Goal: Information Seeking & Learning: Learn about a topic

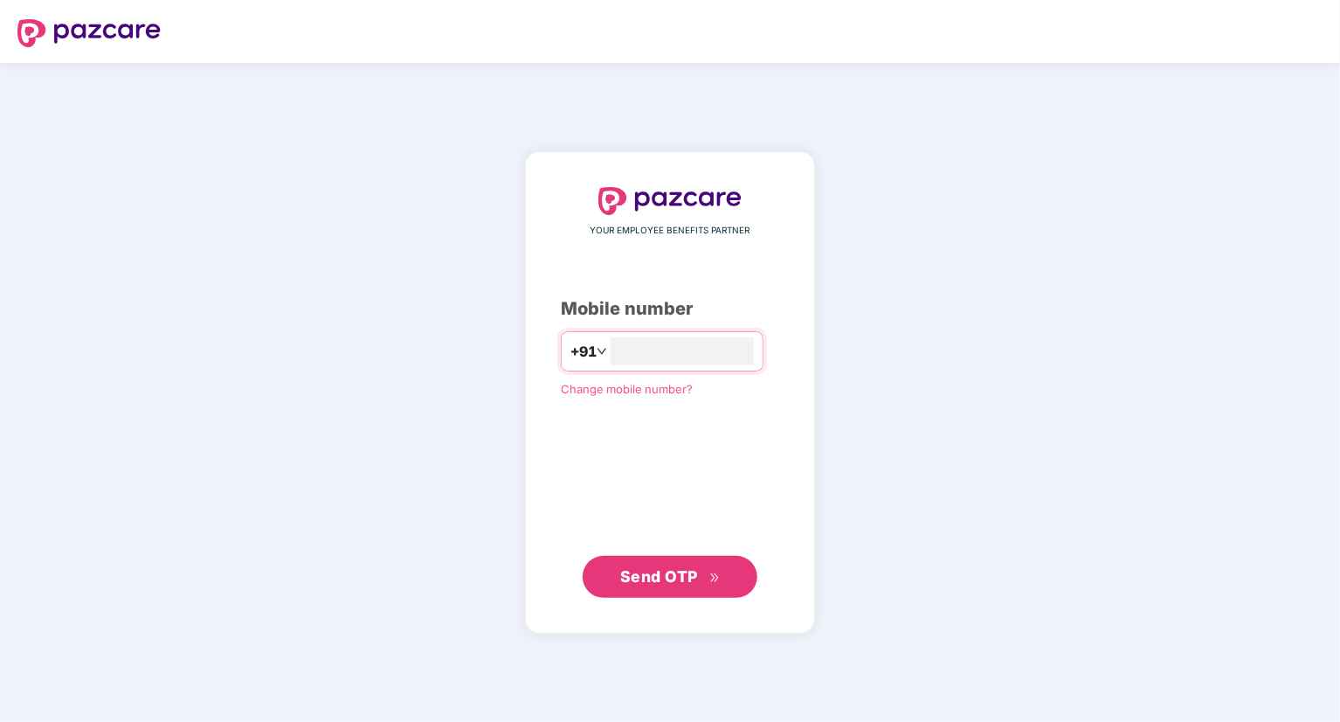
type input "**********"
click at [682, 573] on span "Send OTP" at bounding box center [659, 576] width 78 height 18
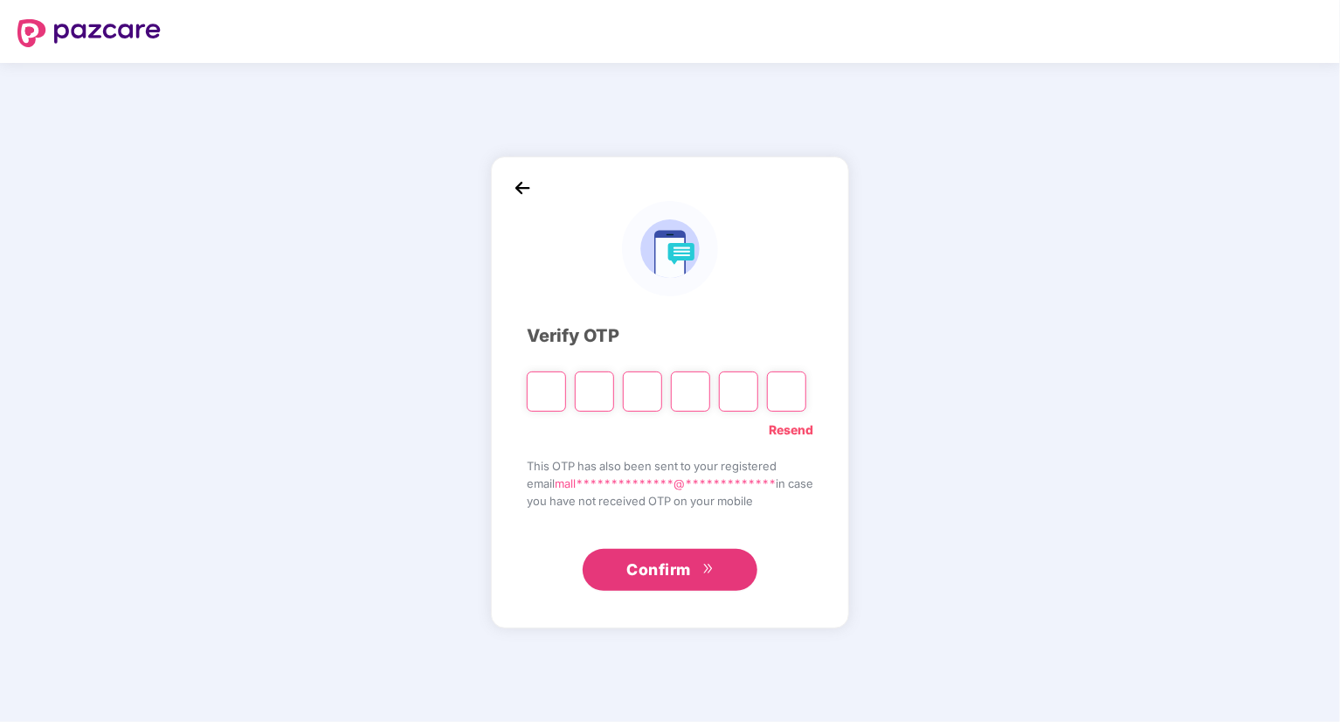
type input "*"
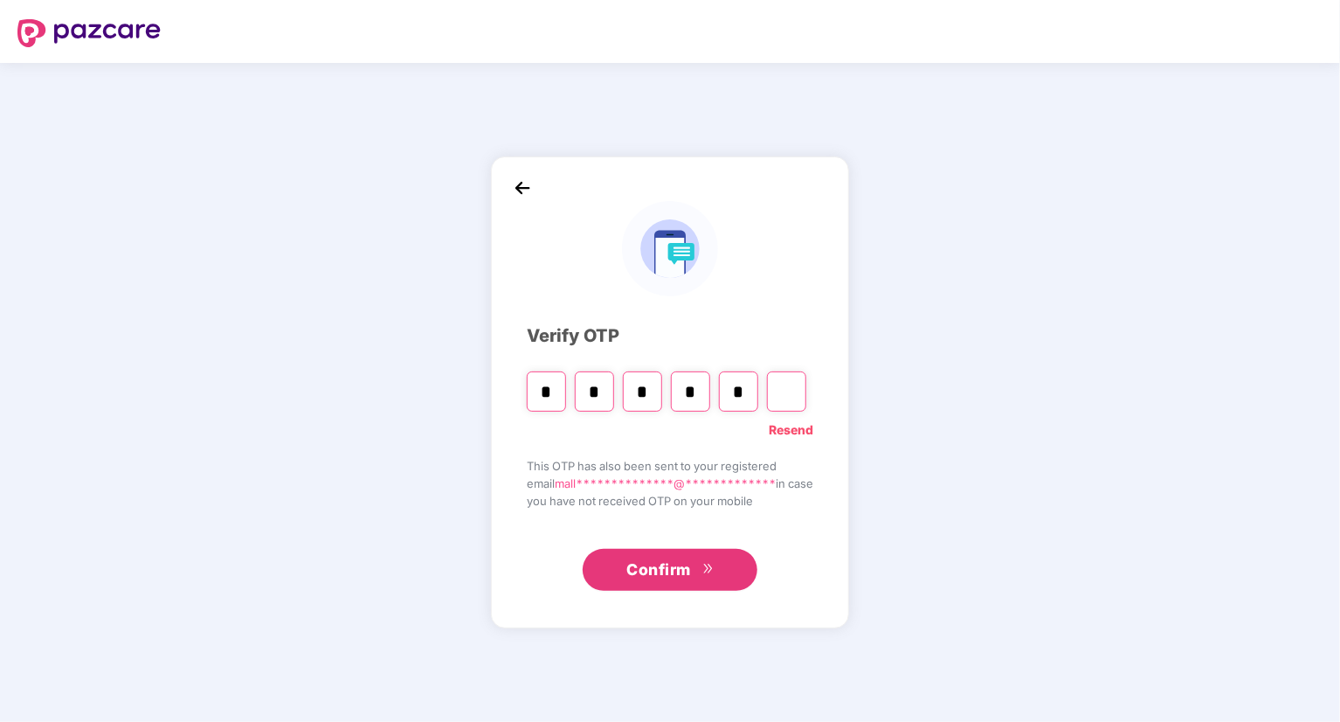
type input "*"
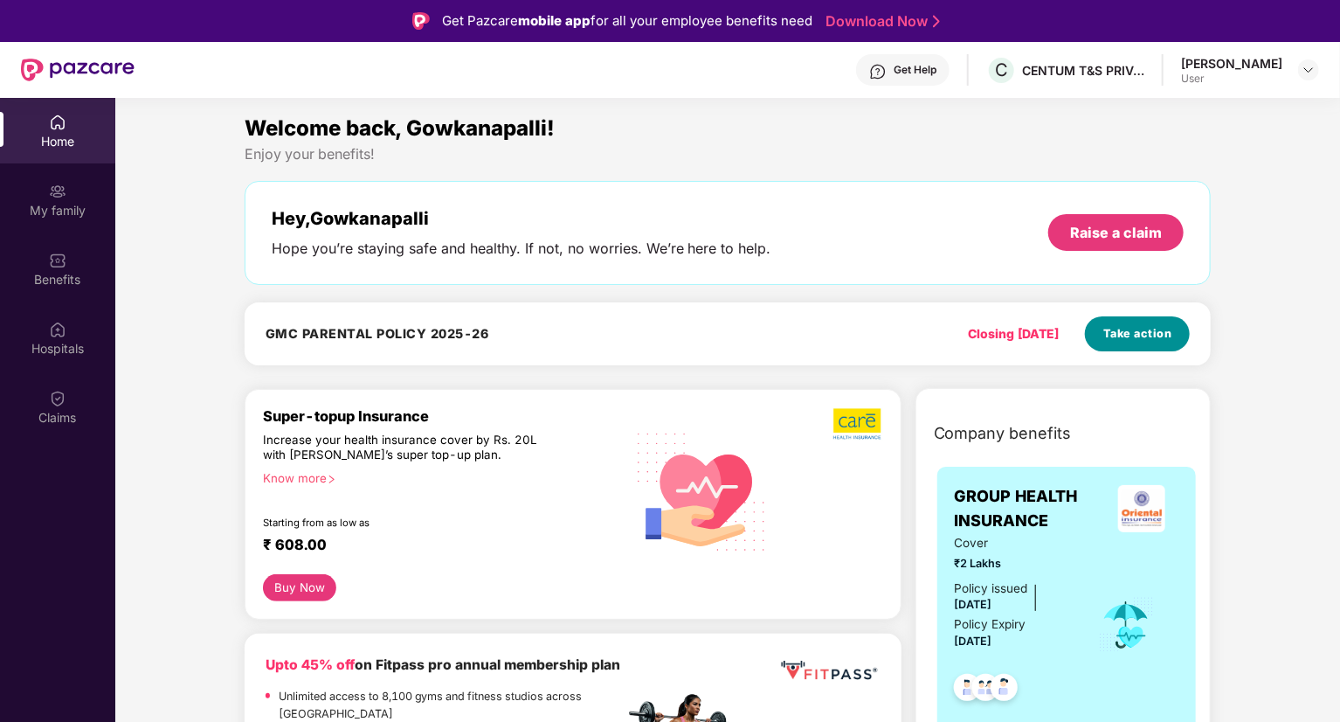
click at [1136, 330] on span "Take action" at bounding box center [1137, 333] width 69 height 17
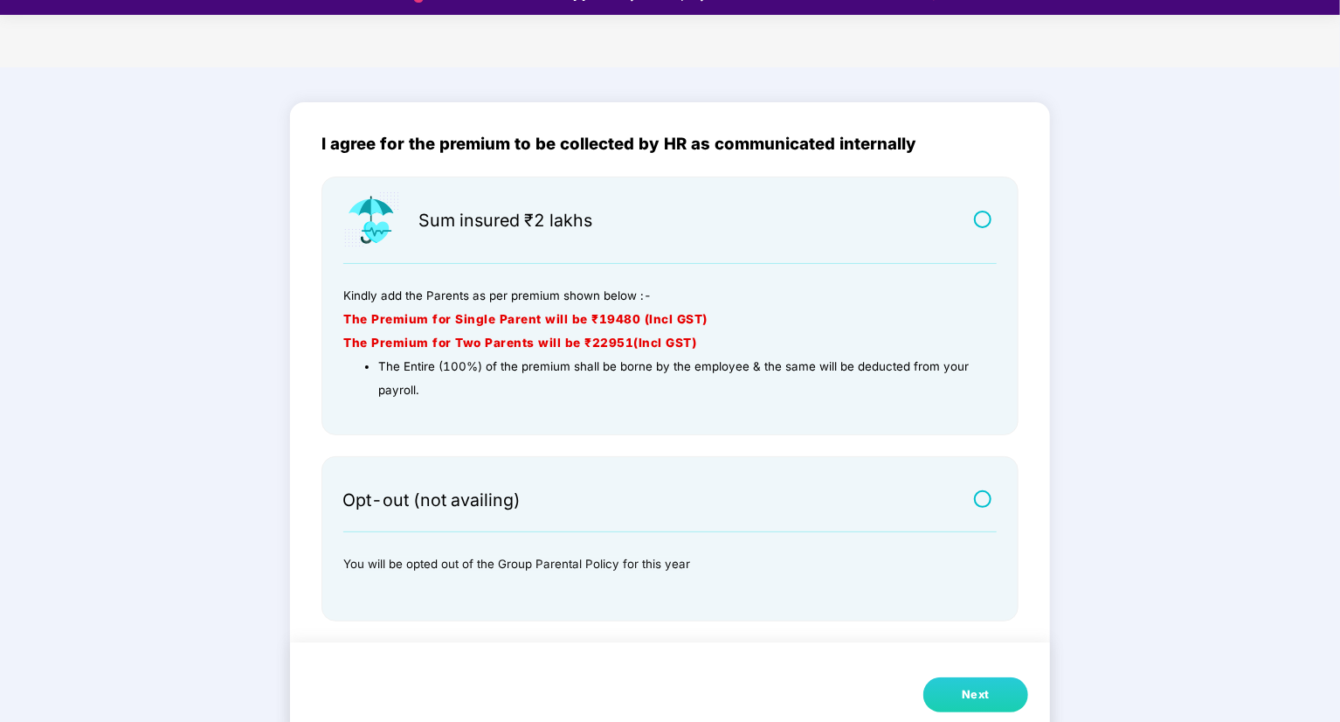
scroll to position [42, 0]
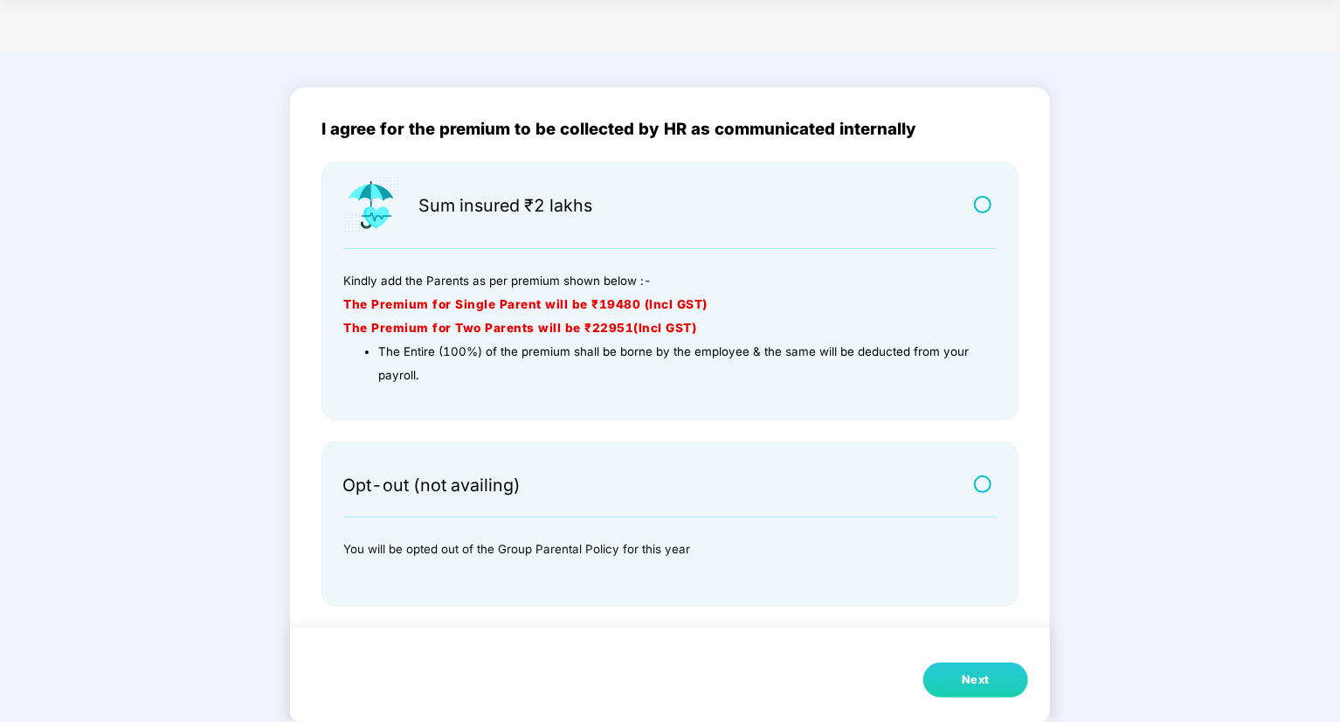
click at [986, 674] on div "Next" at bounding box center [976, 679] width 28 height 17
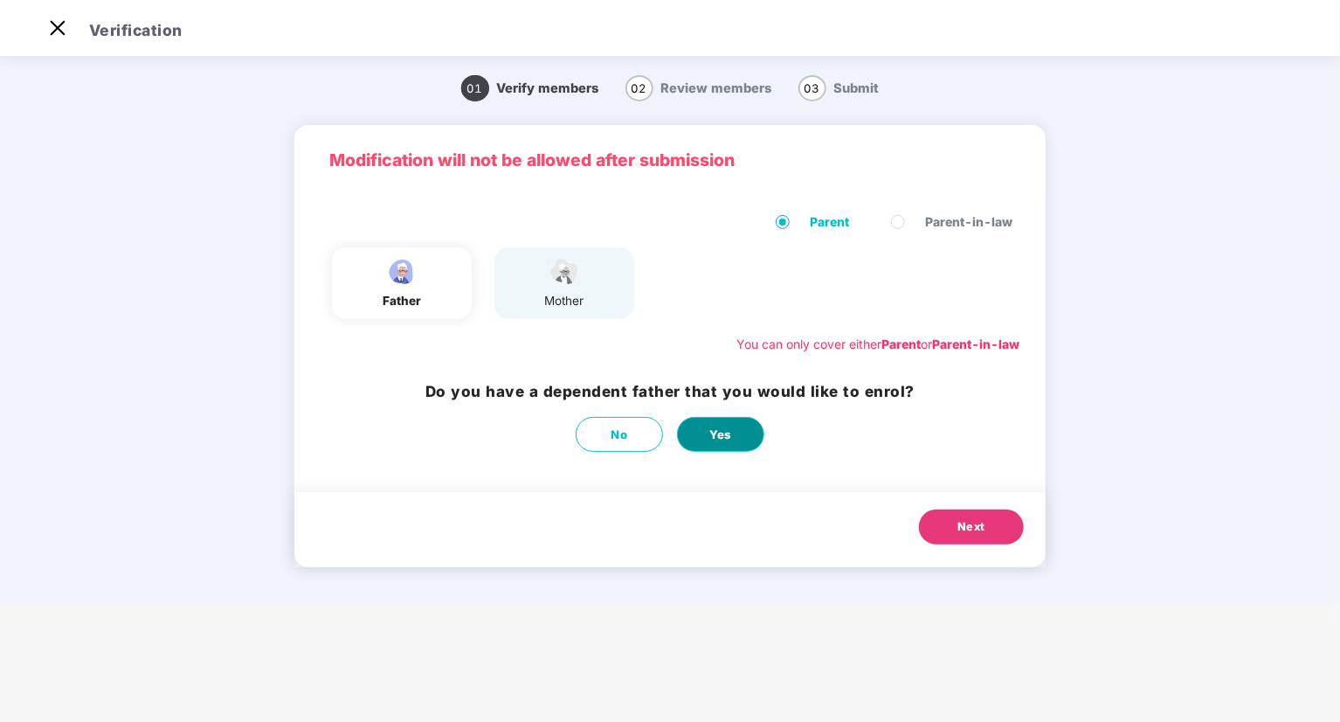
click at [724, 428] on span "Yes" at bounding box center [720, 434] width 23 height 18
select select "****"
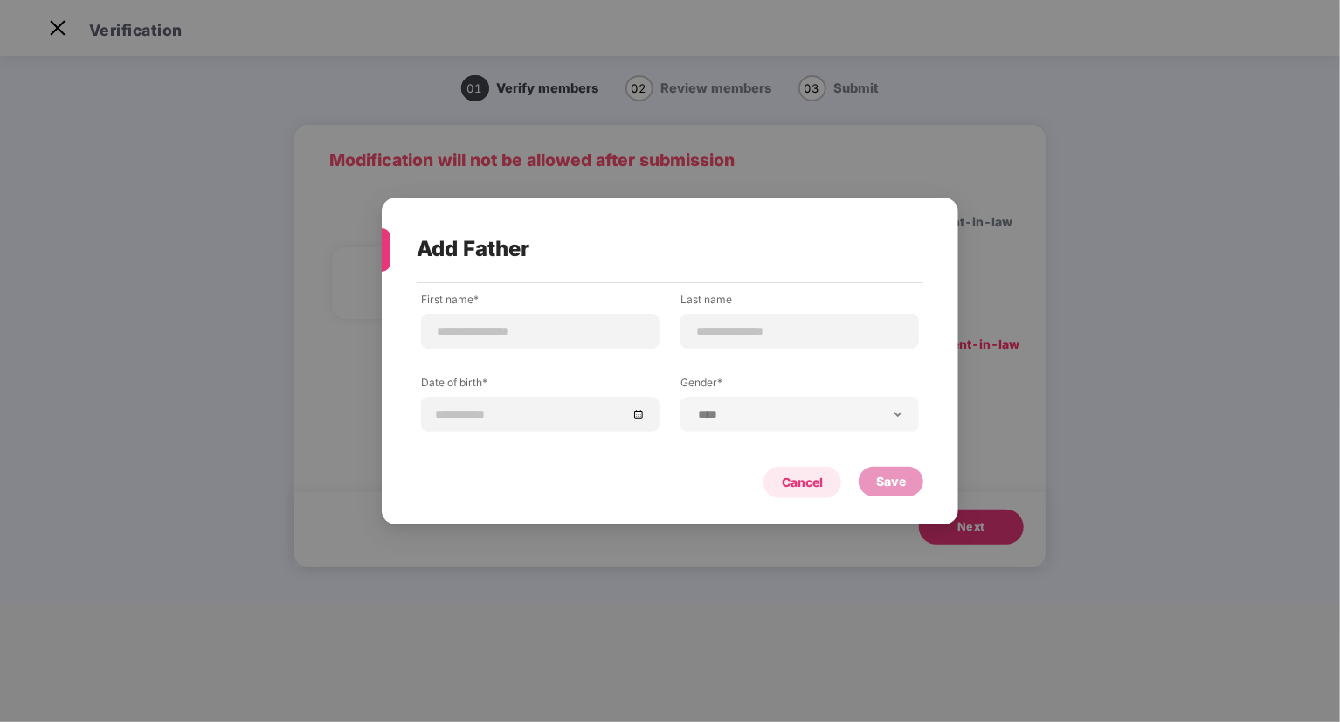
click at [798, 480] on div "Cancel" at bounding box center [802, 482] width 41 height 19
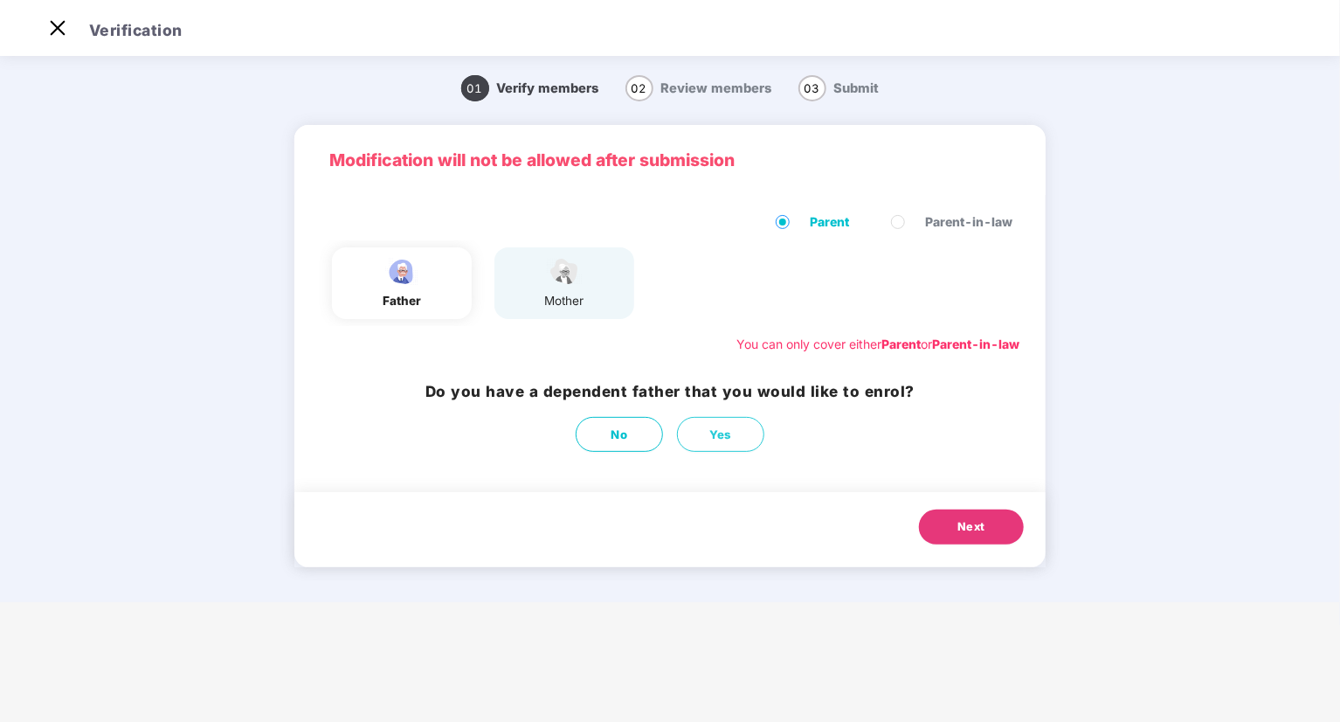
click at [960, 522] on span "Next" at bounding box center [971, 526] width 28 height 17
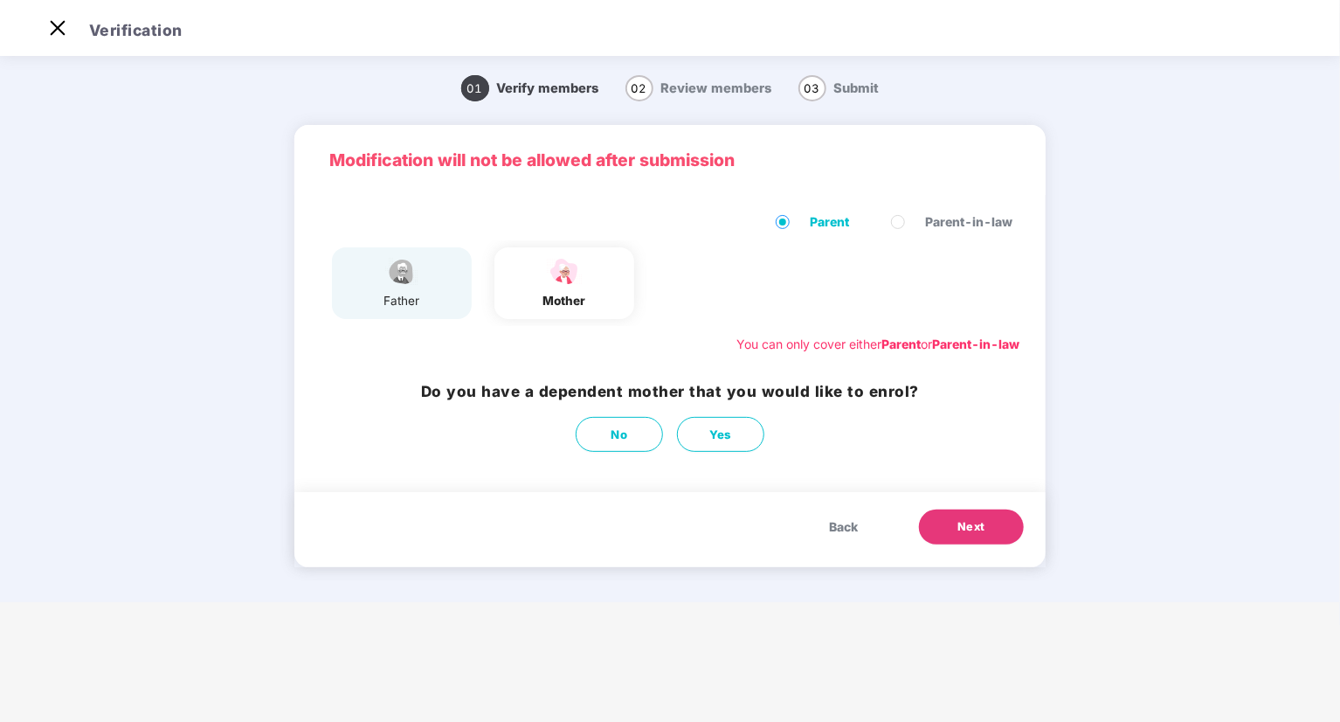
click at [388, 282] on img at bounding box center [402, 271] width 44 height 31
click at [844, 529] on span "Back" at bounding box center [843, 526] width 29 height 19
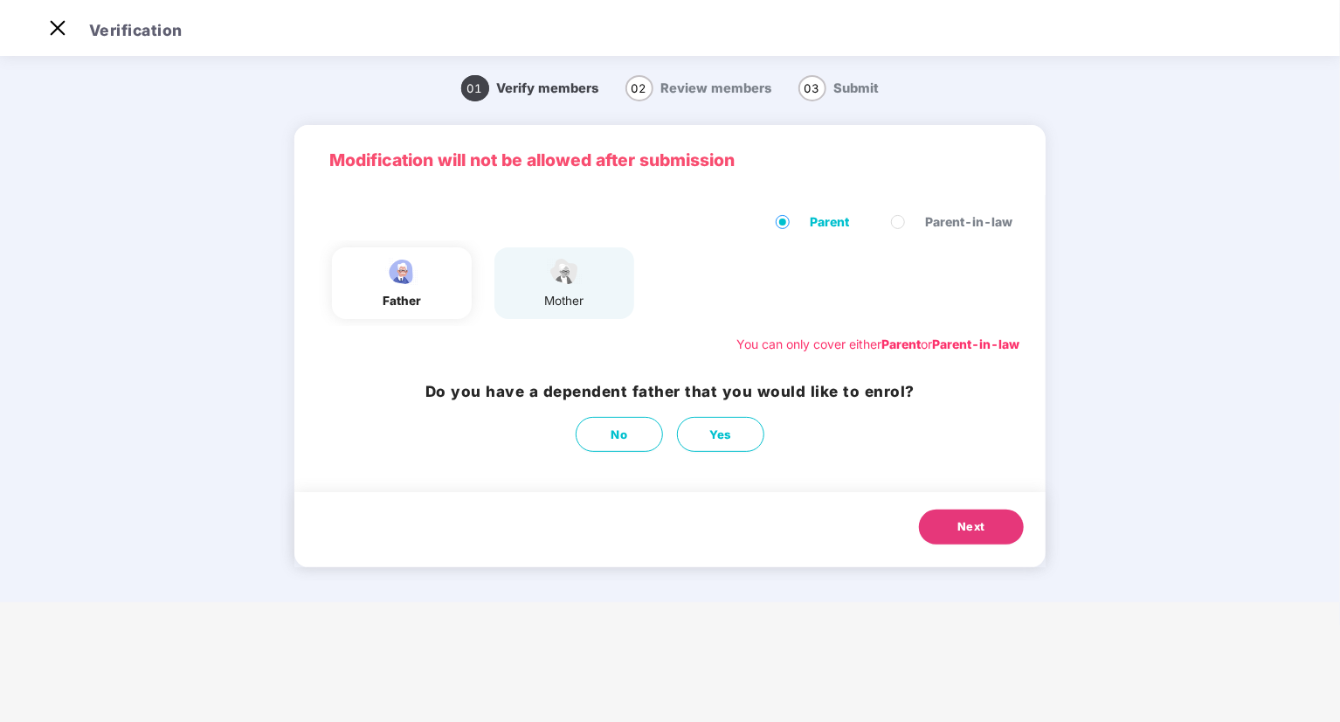
click at [974, 531] on span "Next" at bounding box center [971, 526] width 28 height 17
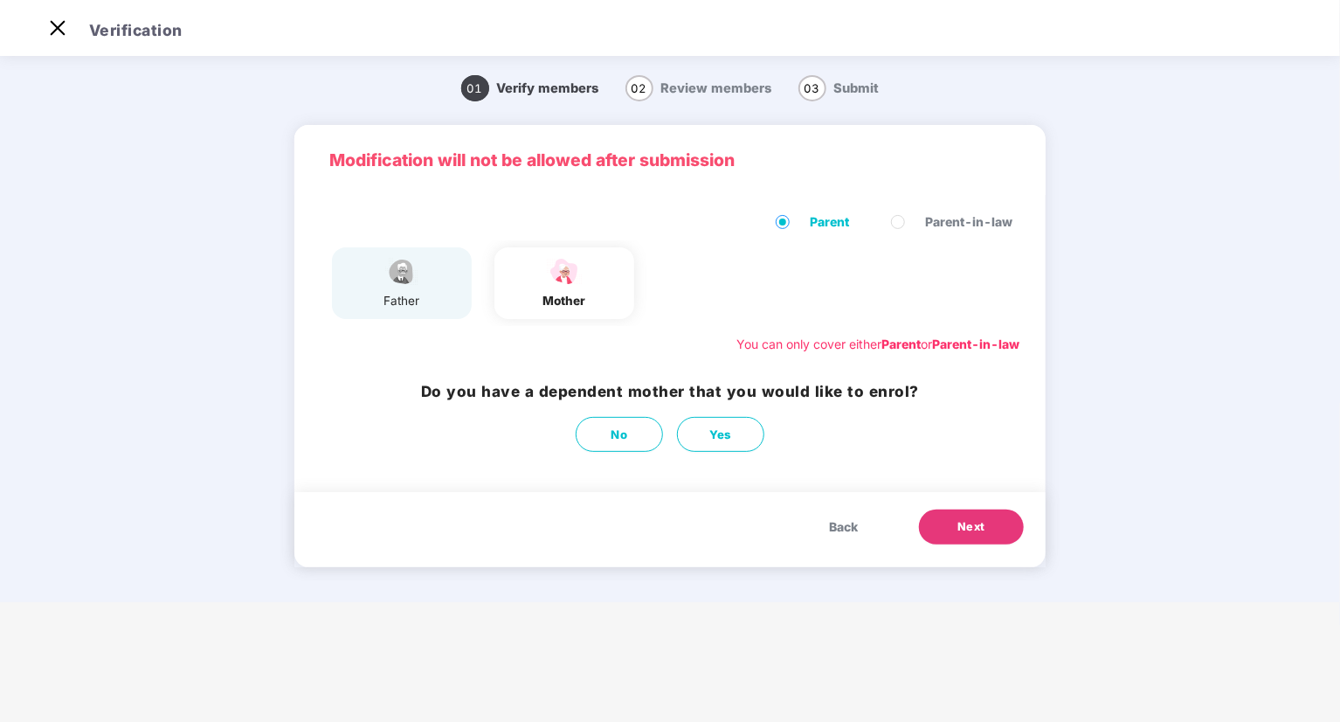
click at [981, 529] on span "Next" at bounding box center [971, 526] width 28 height 17
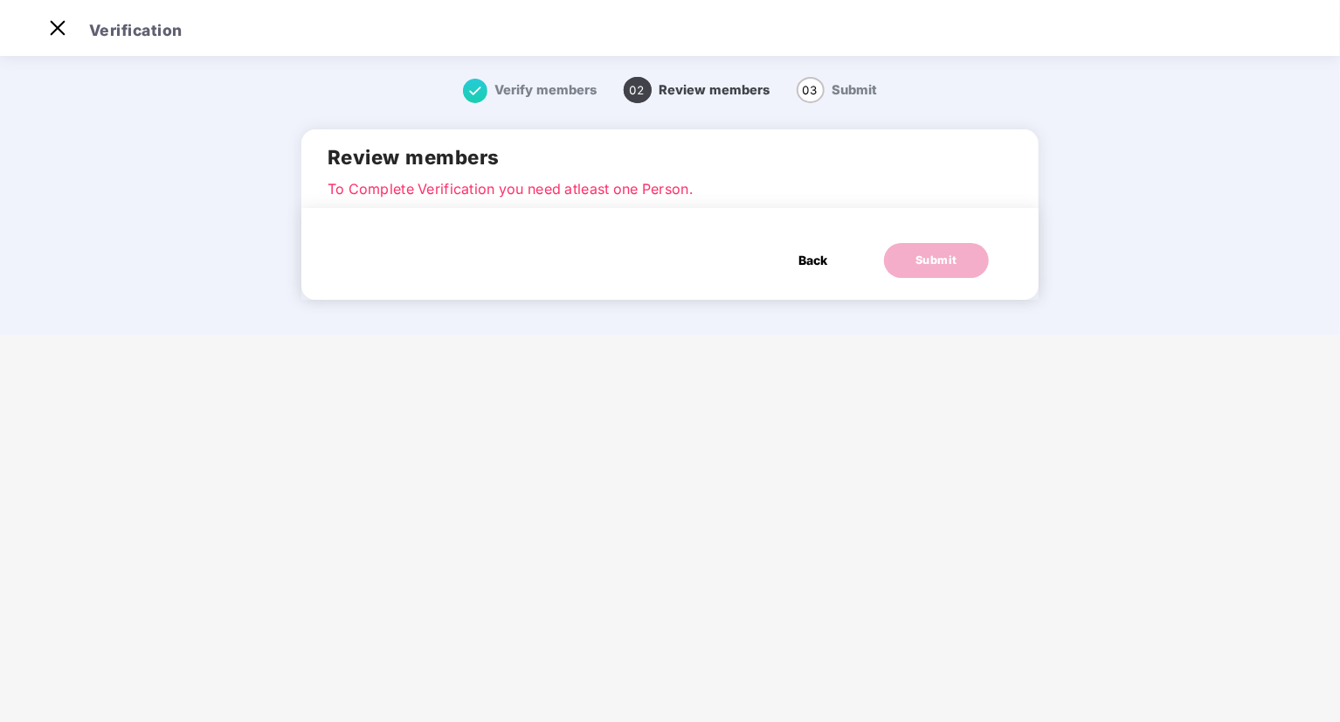
click at [805, 257] on span "Back" at bounding box center [812, 260] width 29 height 19
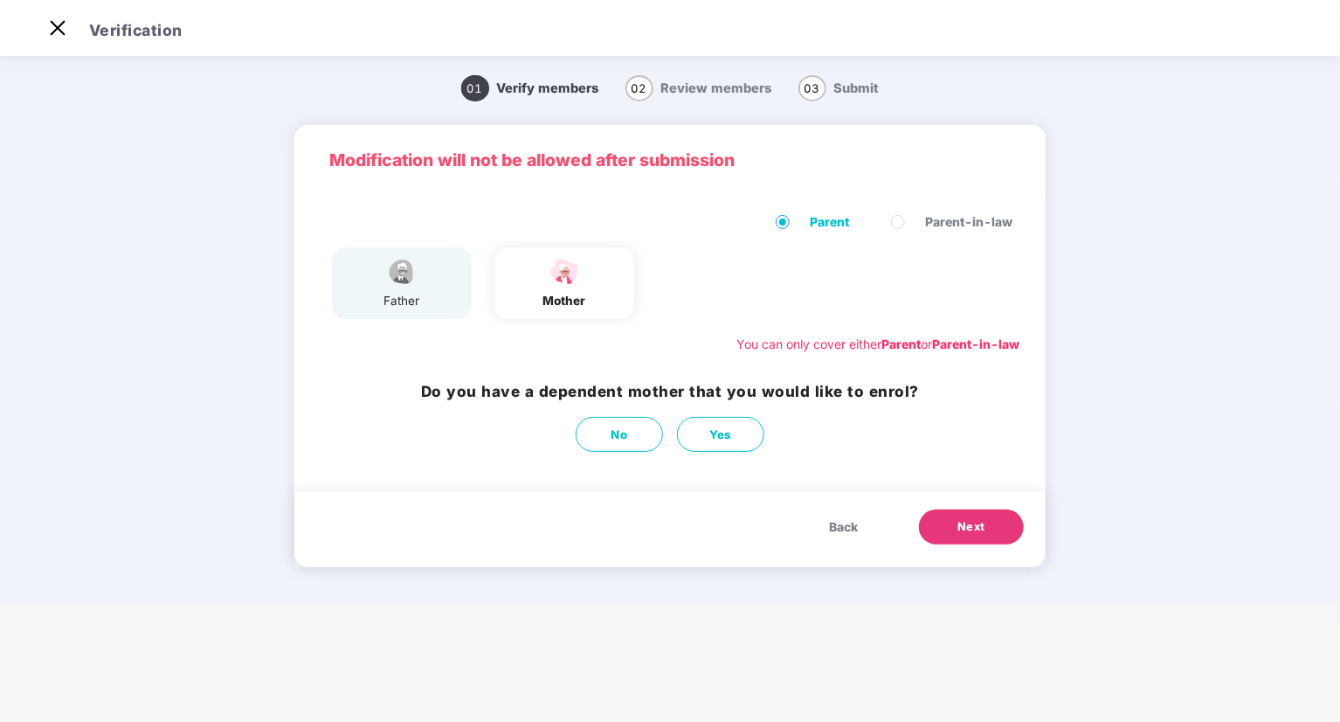
click at [852, 520] on span "Back" at bounding box center [843, 526] width 29 height 19
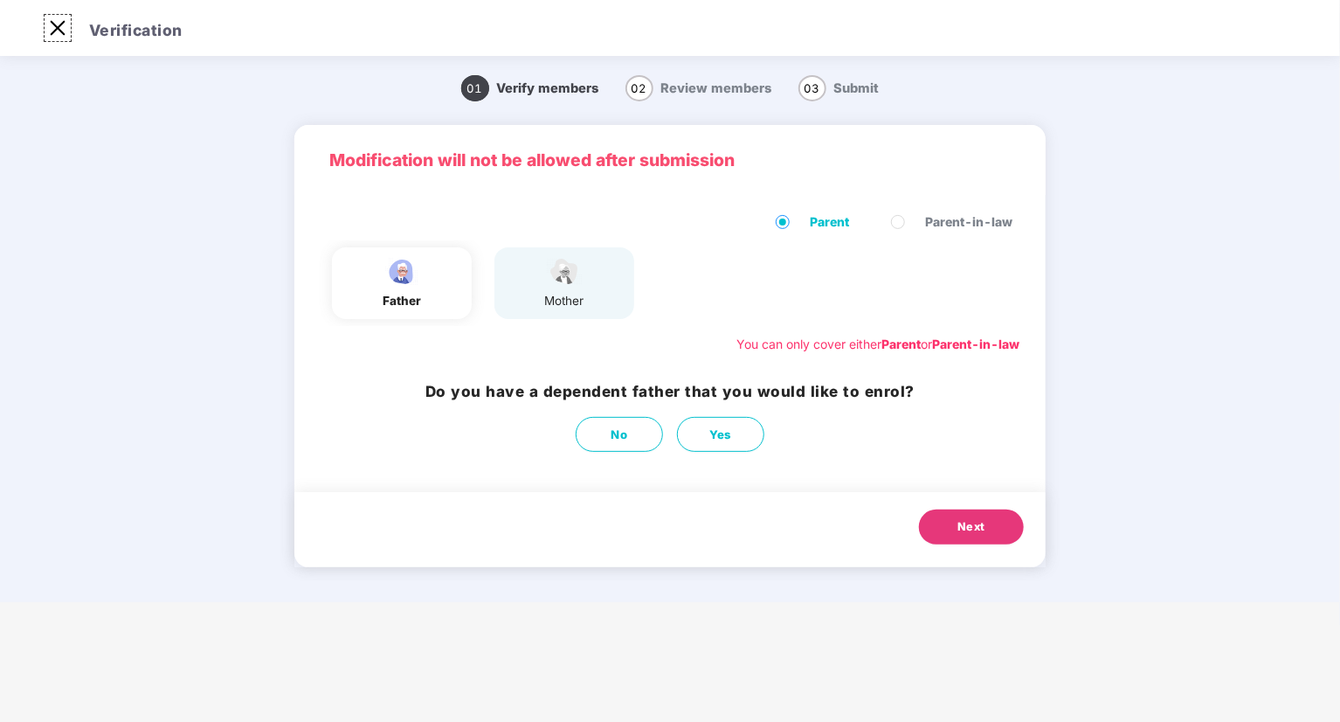
click at [52, 30] on img at bounding box center [58, 28] width 28 height 28
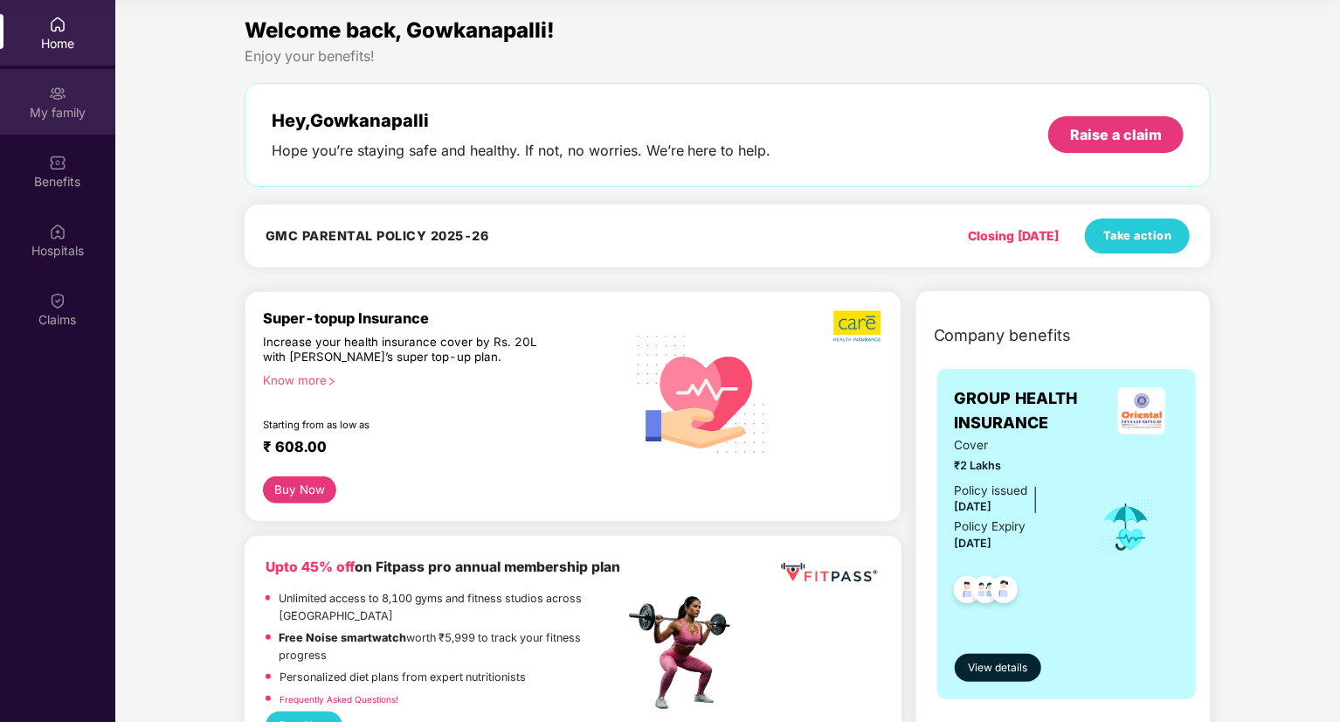
click at [64, 107] on div "My family" at bounding box center [57, 112] width 115 height 17
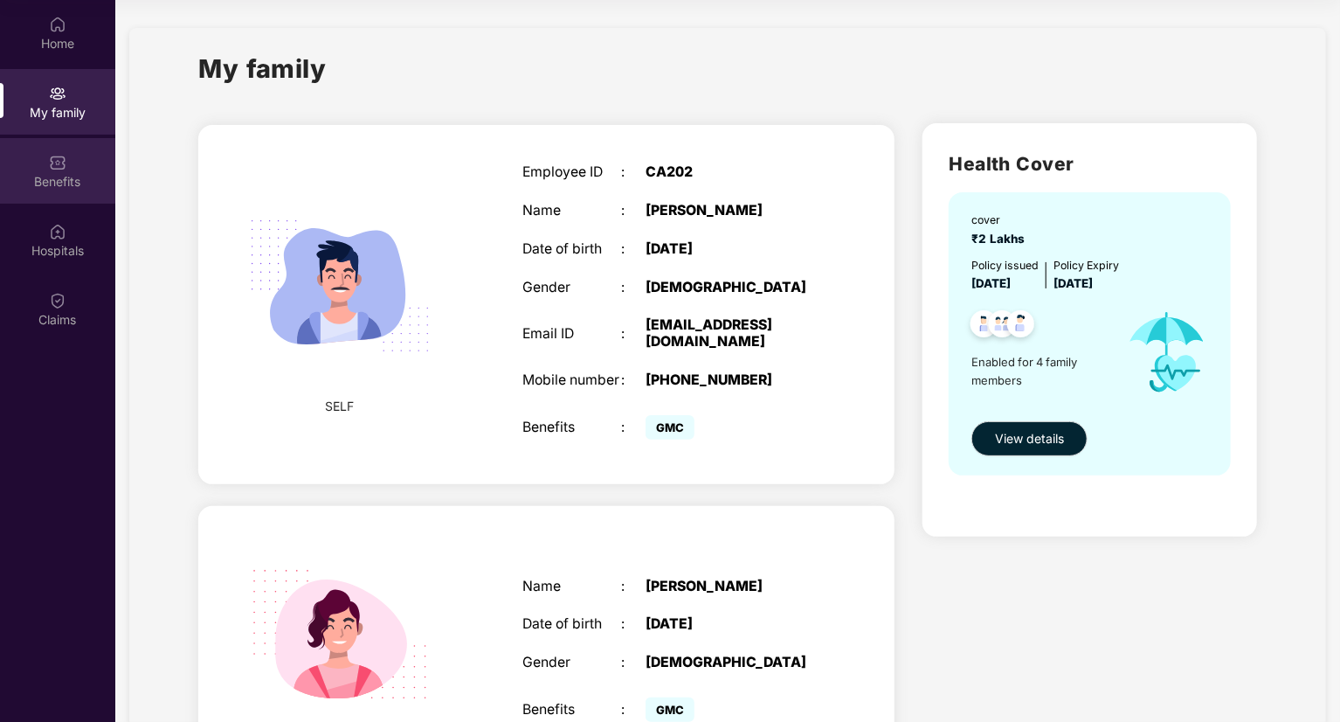
click at [55, 165] on img at bounding box center [57, 162] width 17 height 17
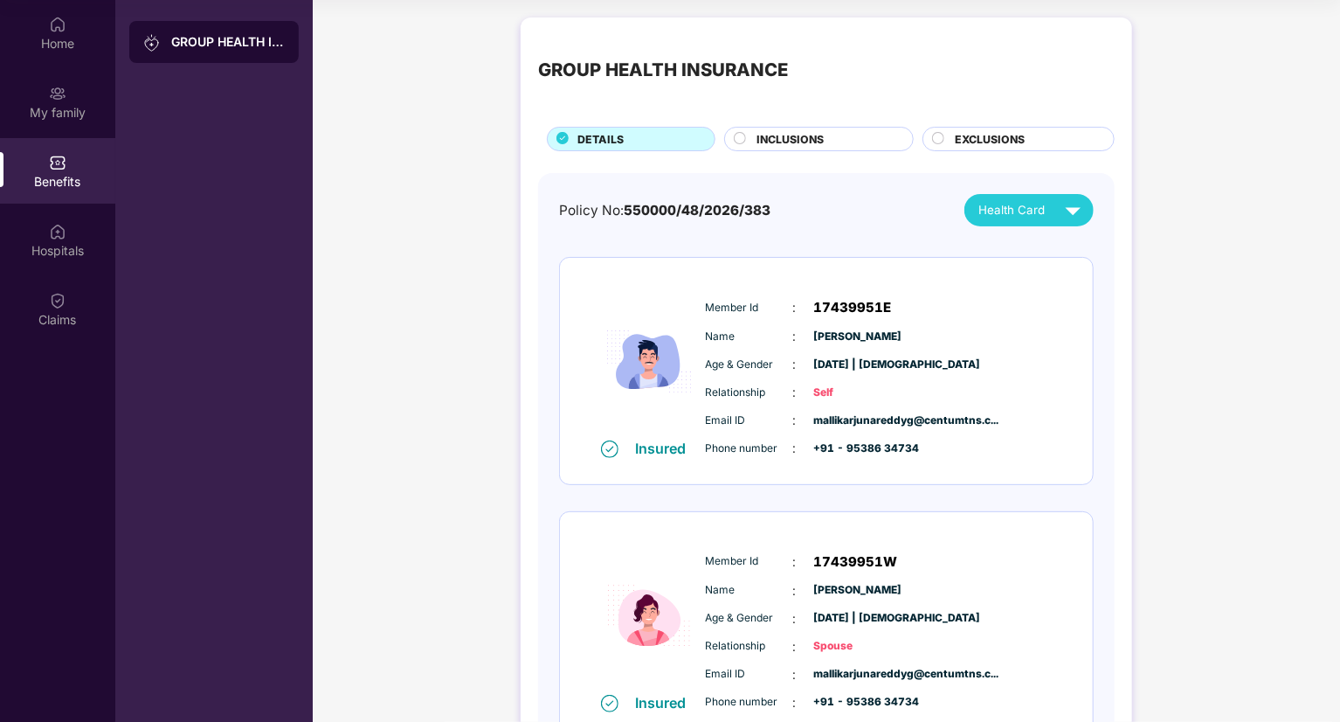
click at [799, 134] on span "INCLUSIONS" at bounding box center [790, 139] width 67 height 17
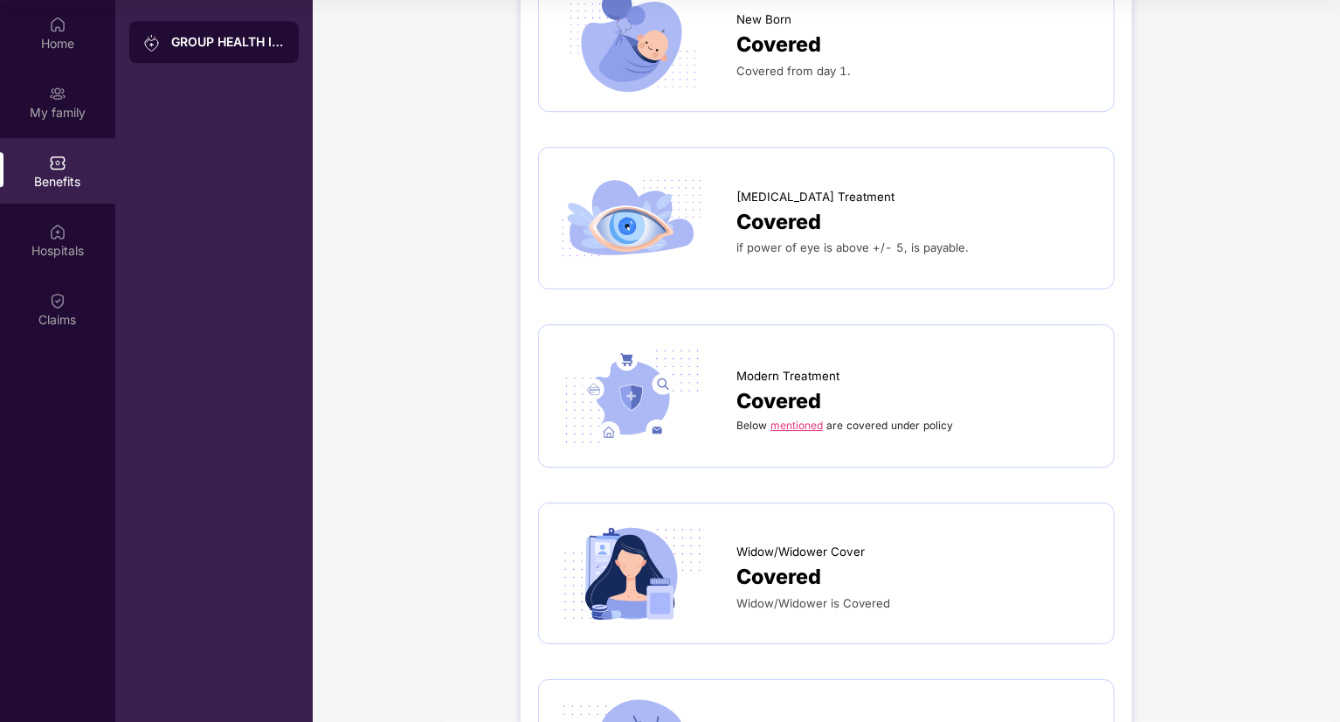
scroll to position [2708, 0]
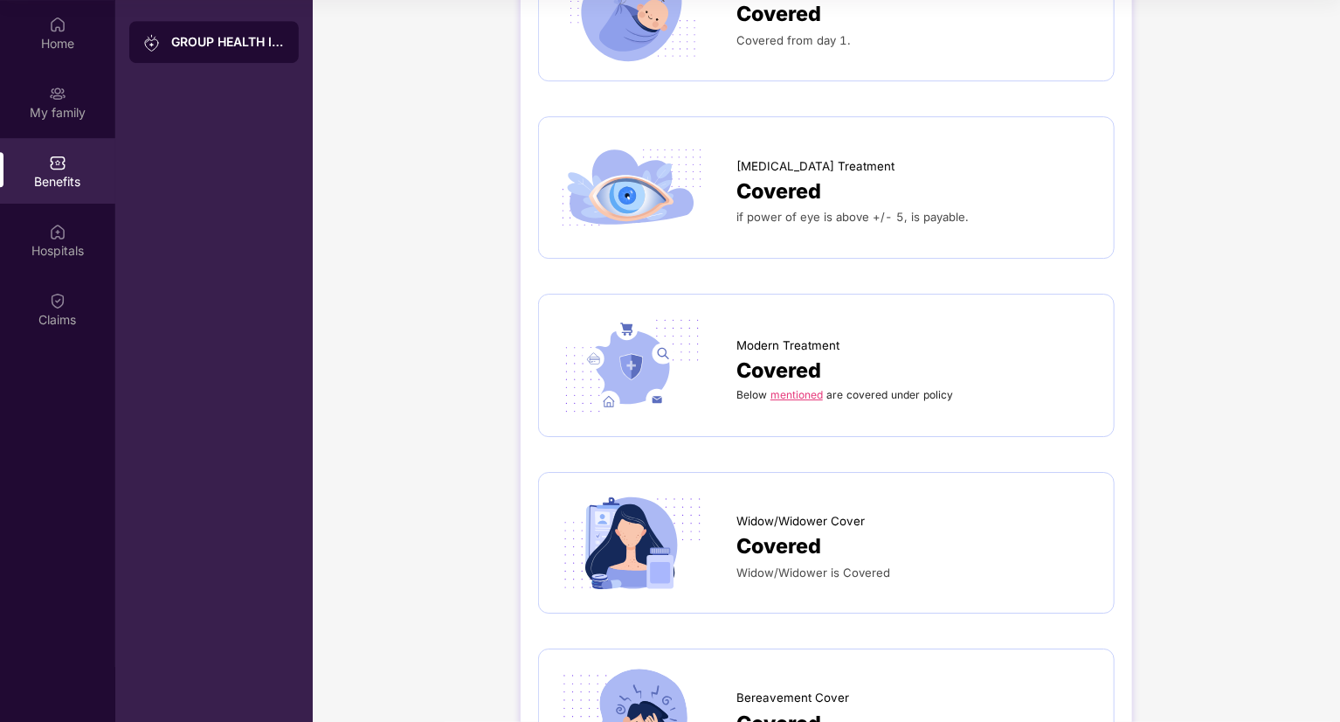
click at [778, 388] on link "mentioned" at bounding box center [797, 394] width 52 height 13
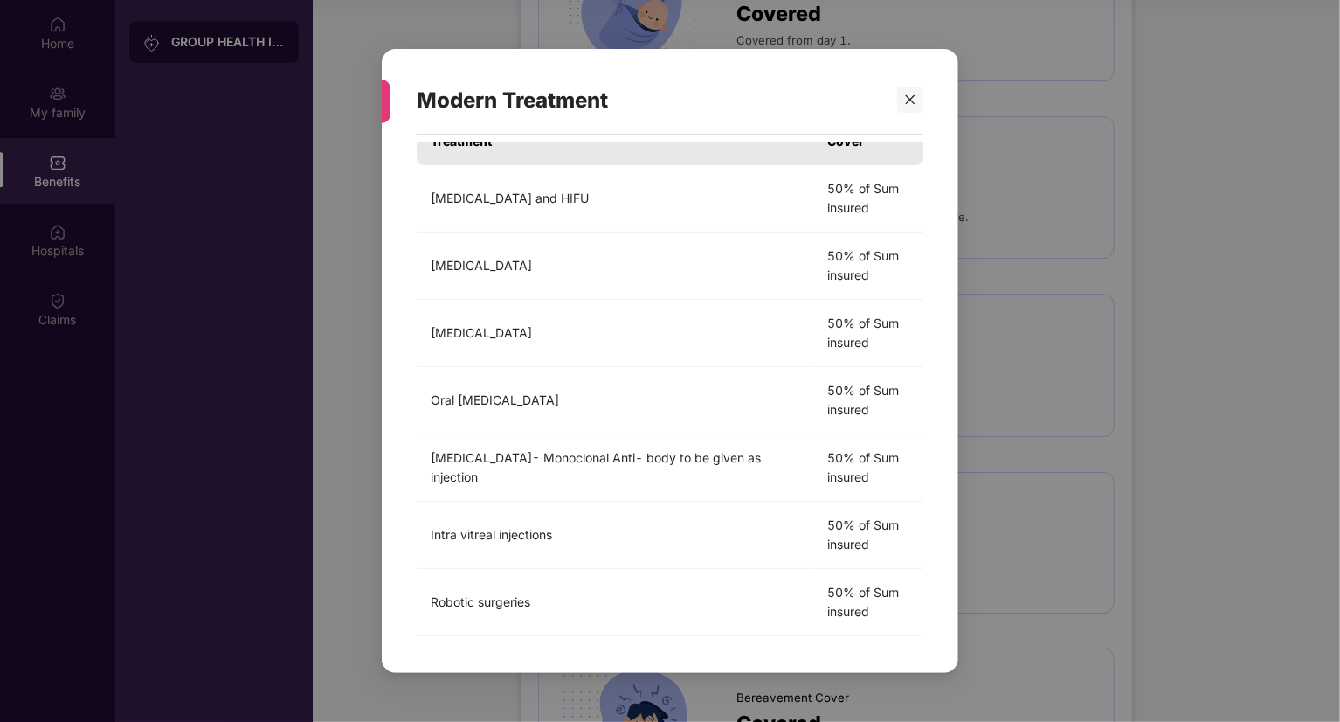
scroll to position [0, 0]
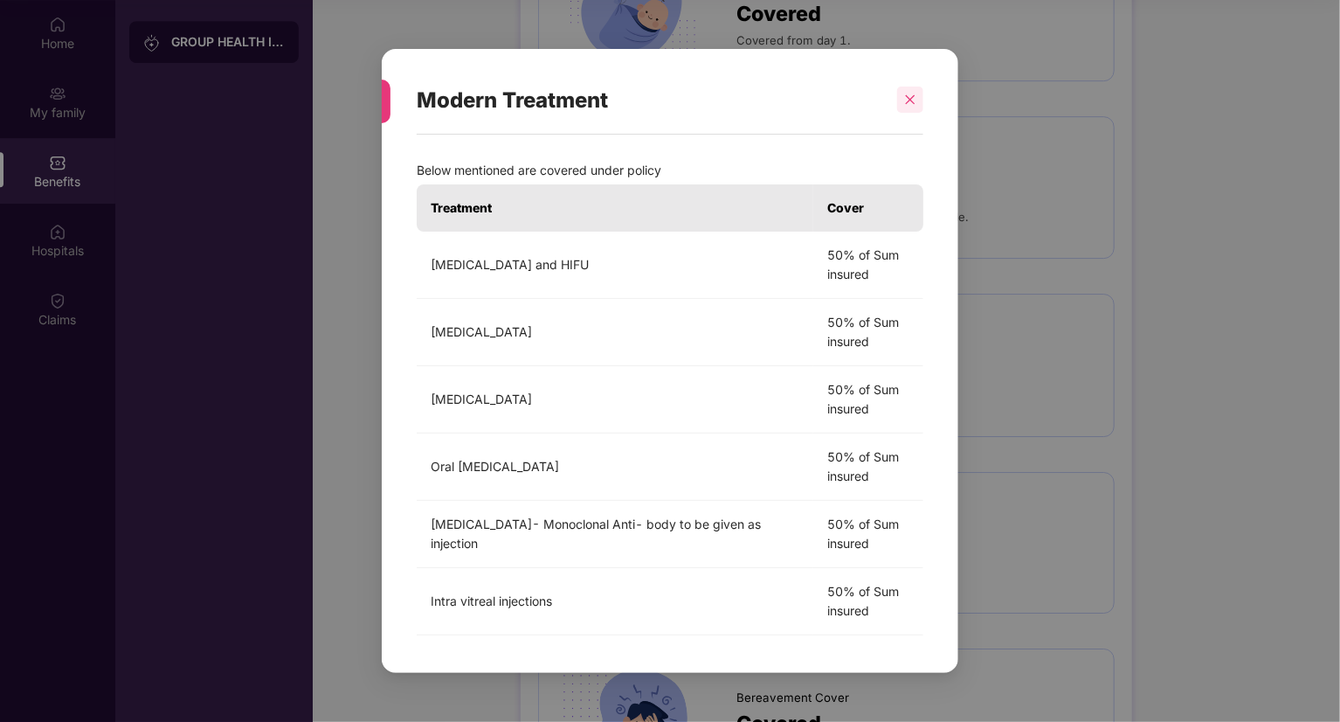
click at [904, 96] on icon "close" at bounding box center [910, 99] width 12 height 12
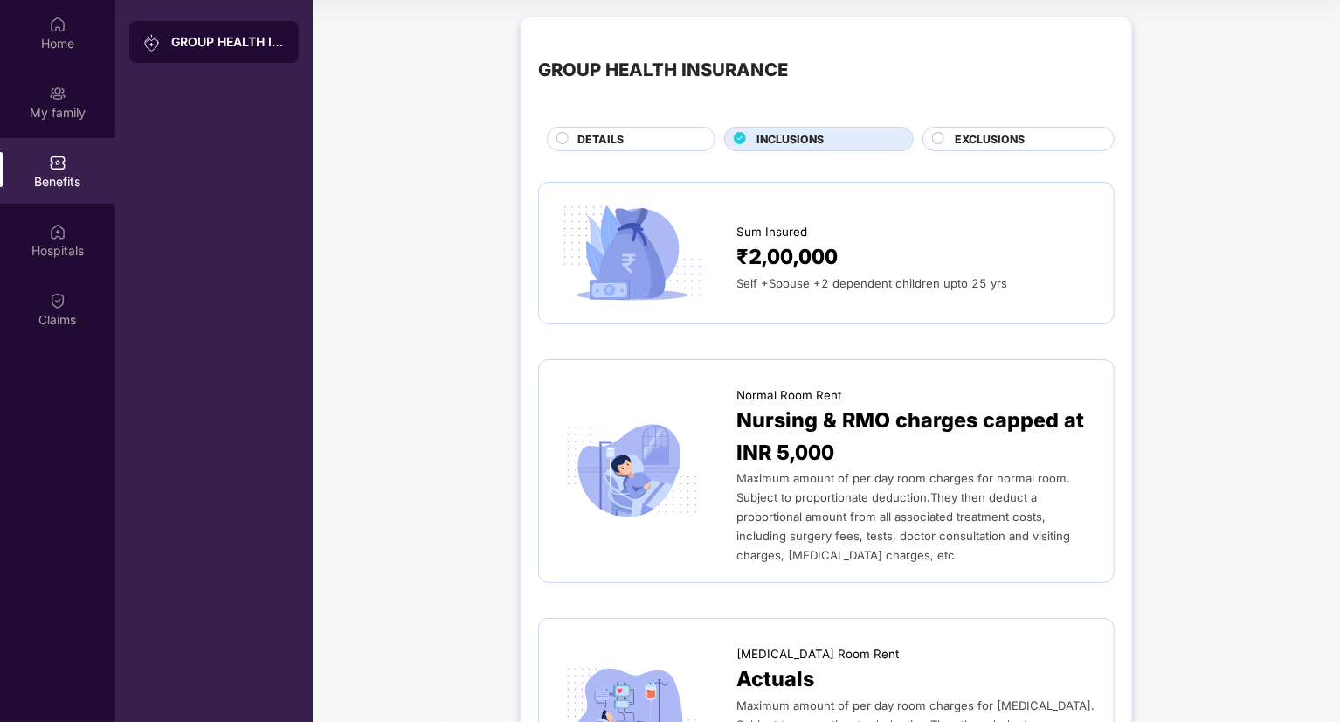
click at [972, 137] on span "EXCLUSIONS" at bounding box center [990, 139] width 70 height 17
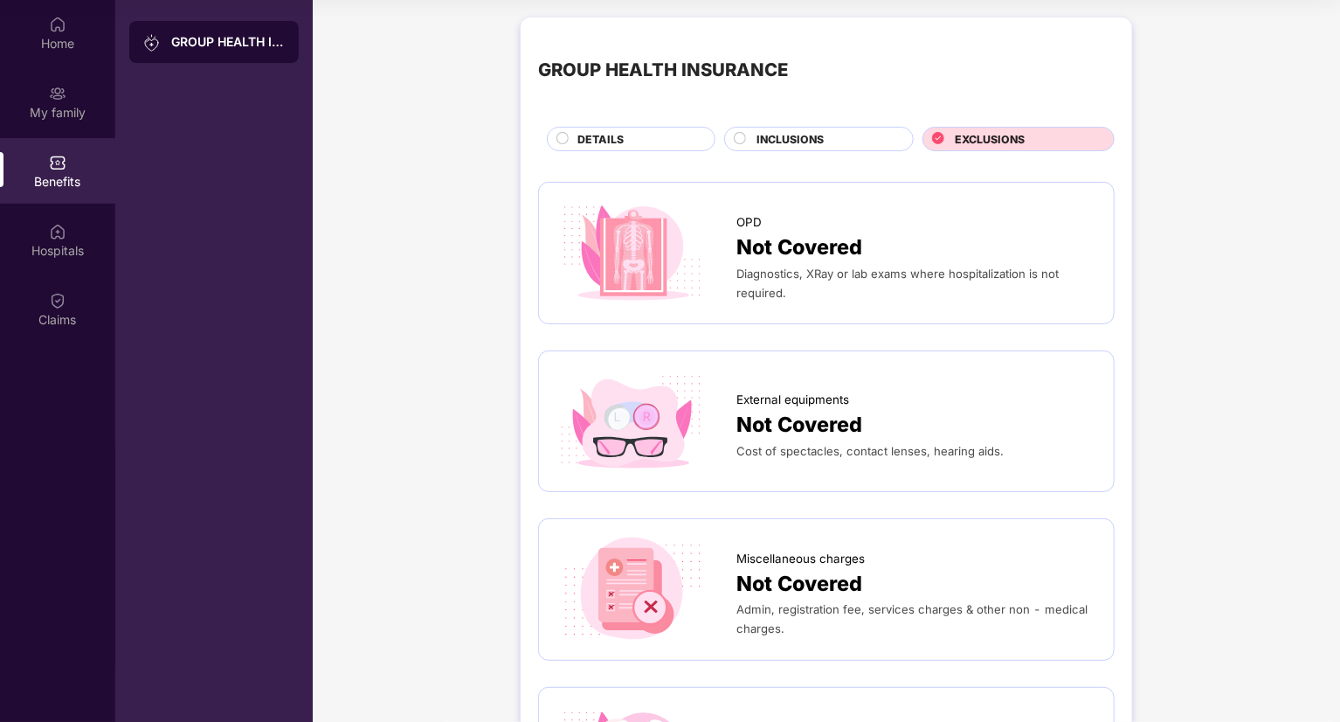
click at [643, 138] on div "DETAILS" at bounding box center [637, 140] width 137 height 19
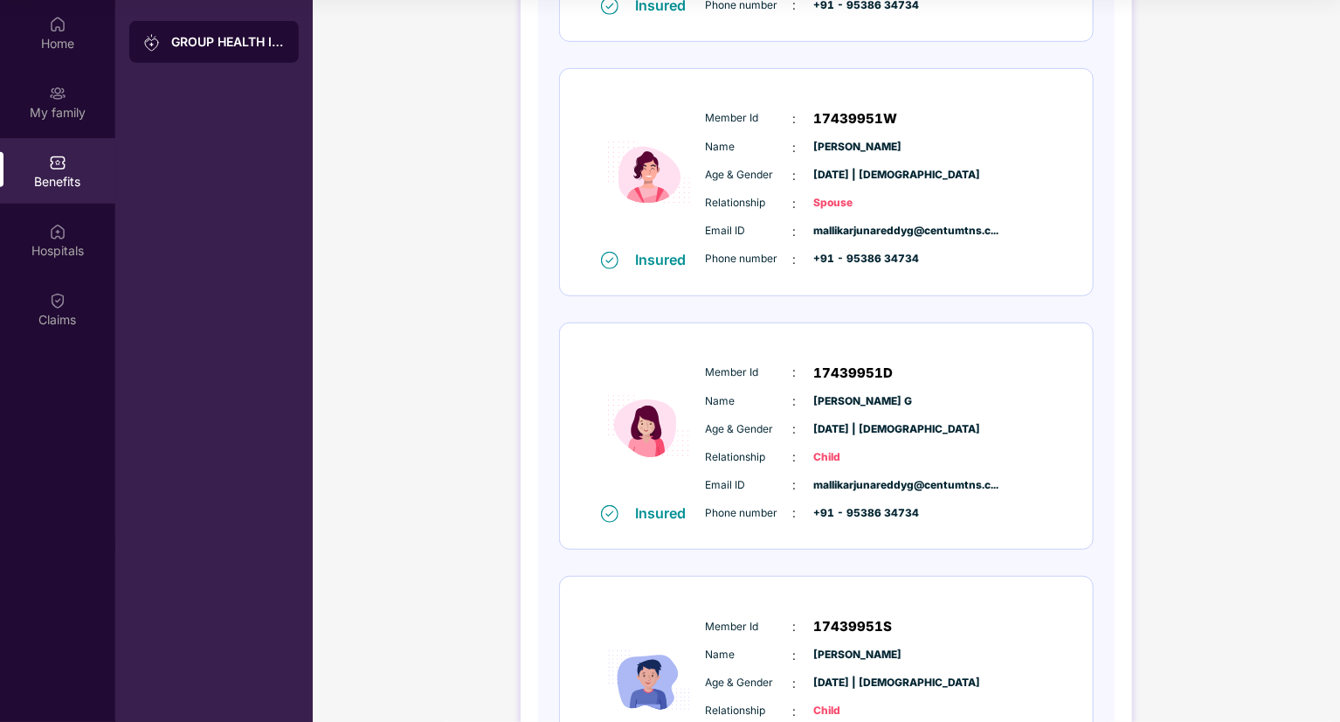
scroll to position [370, 0]
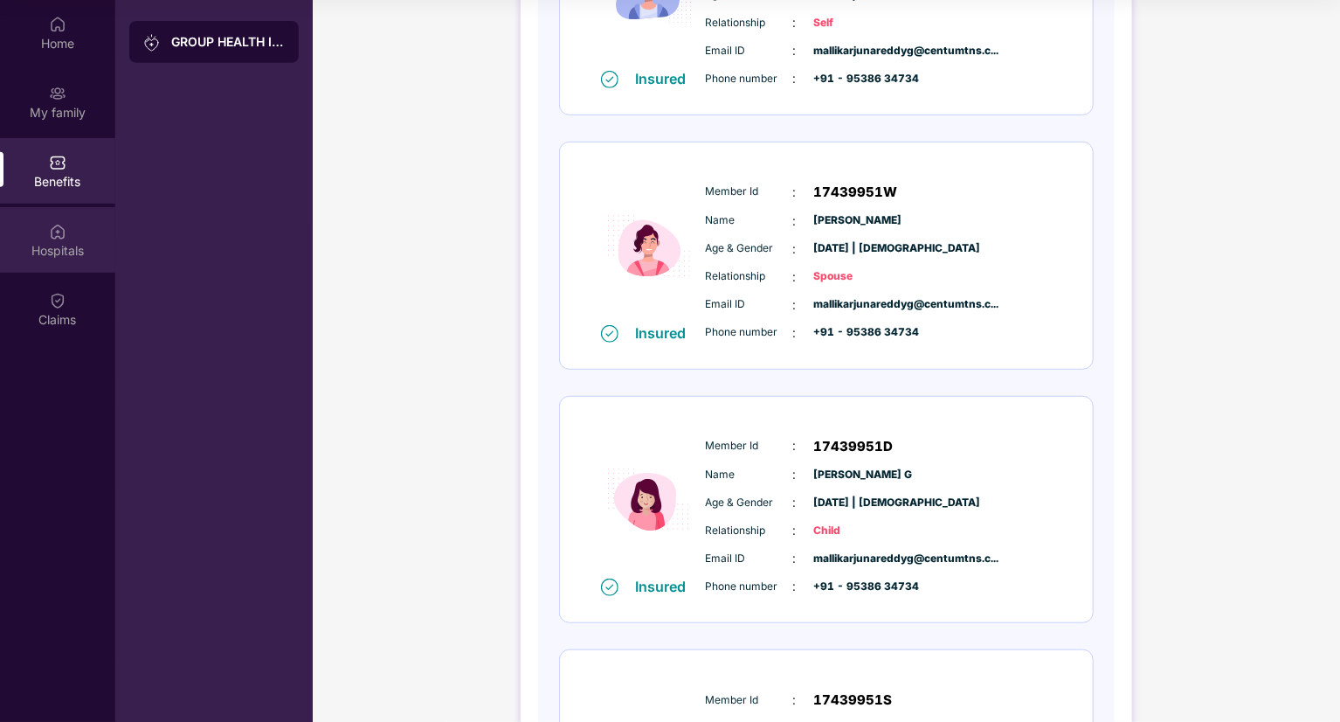
click at [56, 248] on div "Hospitals" at bounding box center [57, 250] width 115 height 17
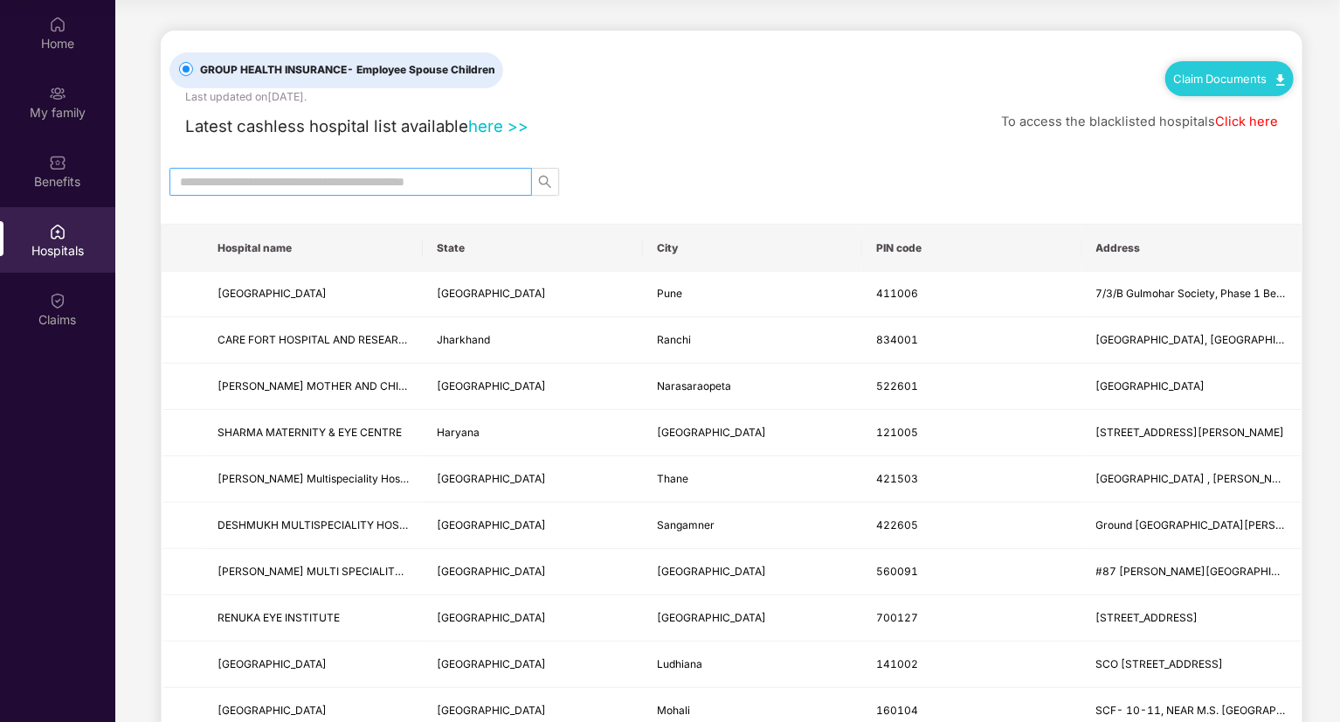
click at [273, 176] on input "text" at bounding box center [344, 181] width 328 height 19
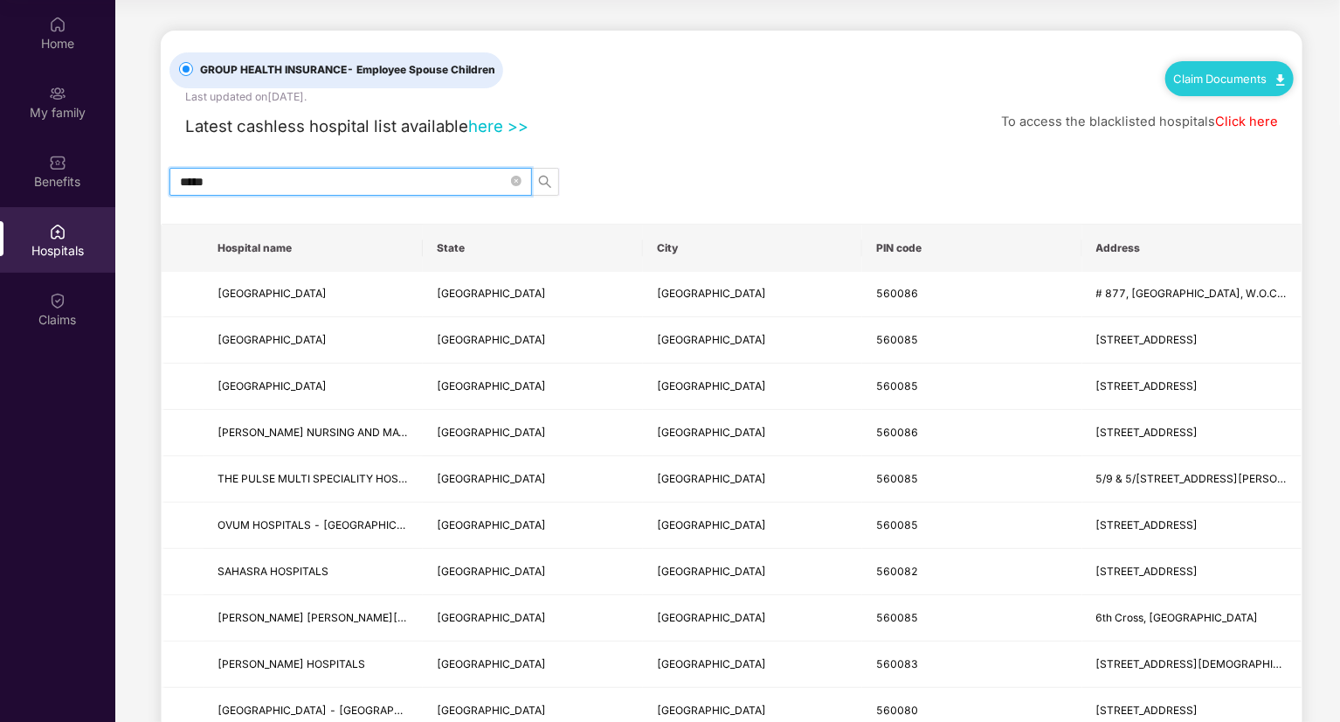
drag, startPoint x: 224, startPoint y: 181, endPoint x: 158, endPoint y: 179, distance: 65.5
click at [158, 179] on main "GROUP HEALTH INSURANCE - Employee Spouse Children Last updated on [DATE] . Clai…" at bounding box center [727, 654] width 1225 height 1308
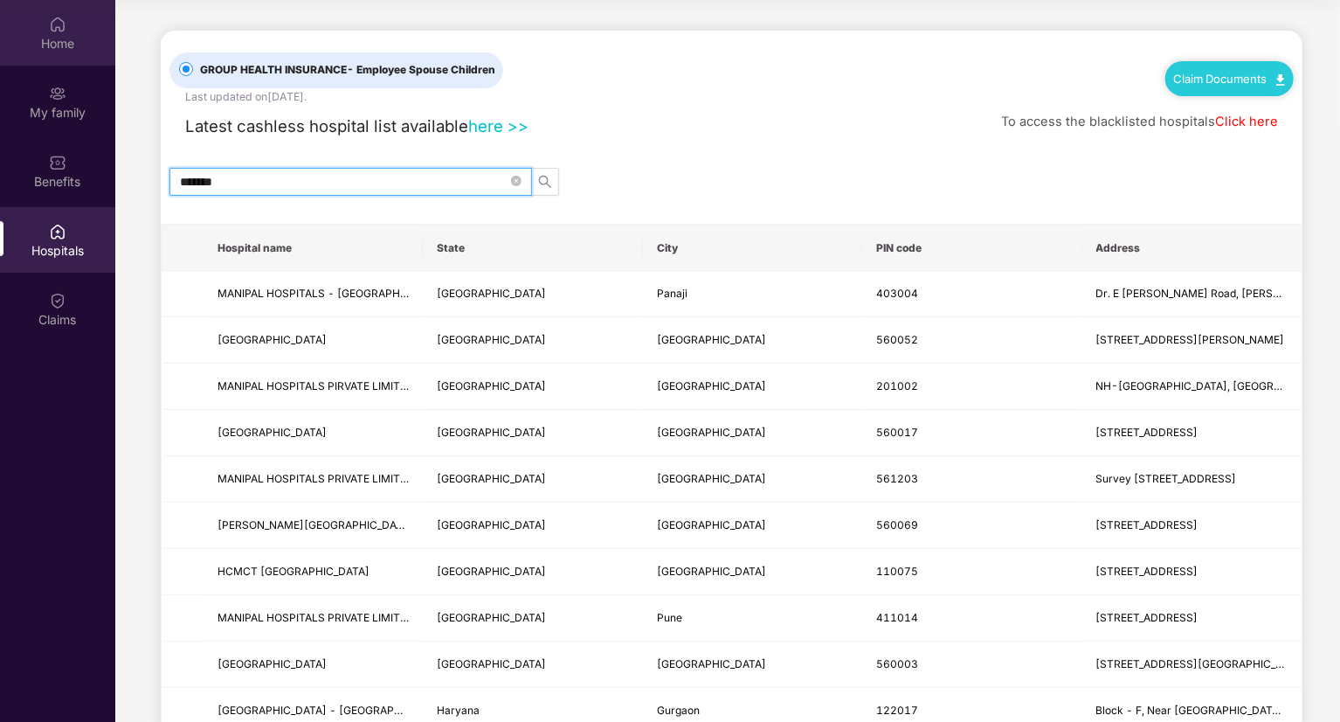
type input "*******"
click at [58, 30] on img at bounding box center [57, 24] width 17 height 17
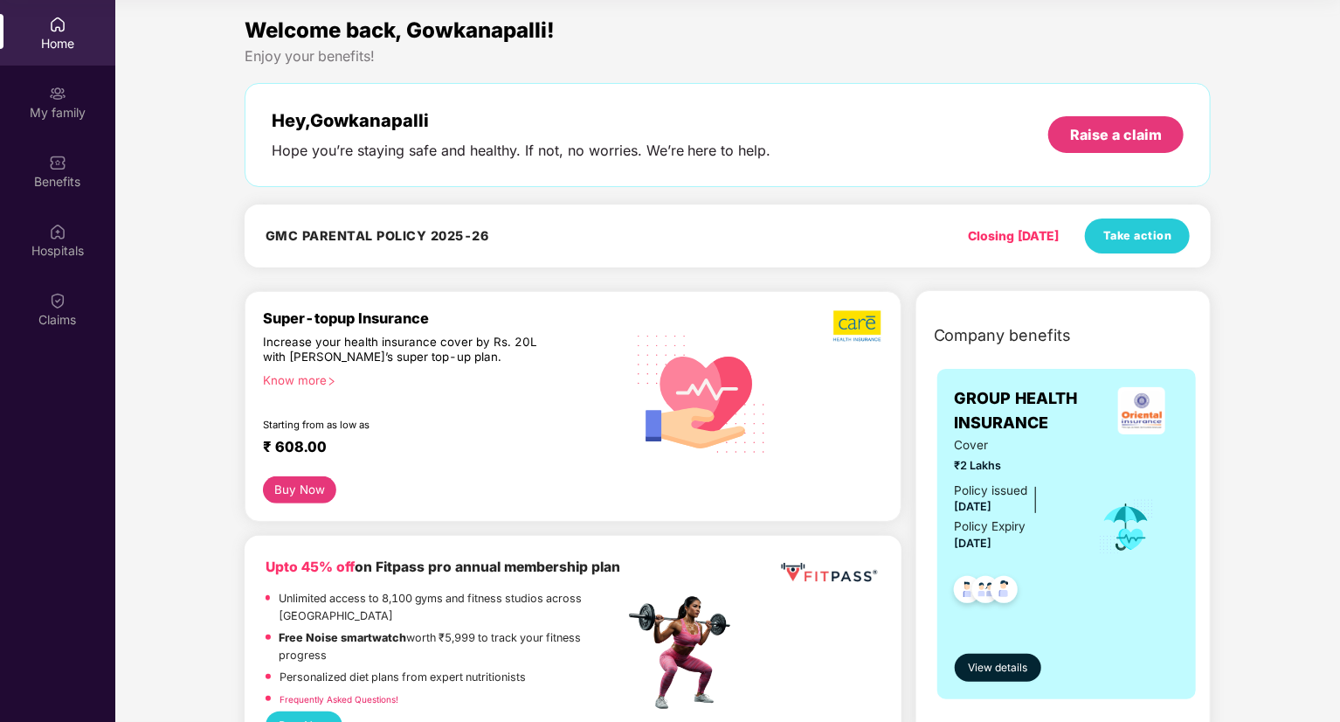
click at [315, 377] on div "Know more" at bounding box center [438, 379] width 351 height 12
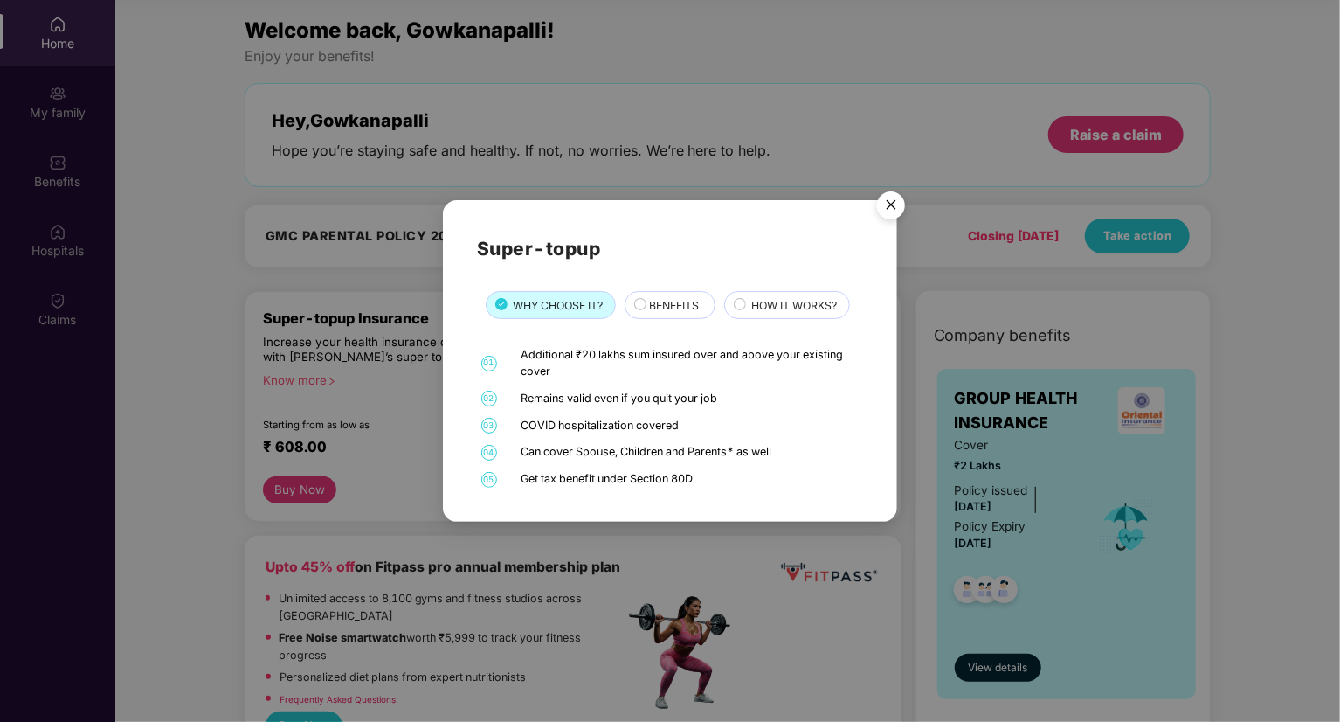
click at [673, 301] on span "BENEFITS" at bounding box center [674, 305] width 50 height 17
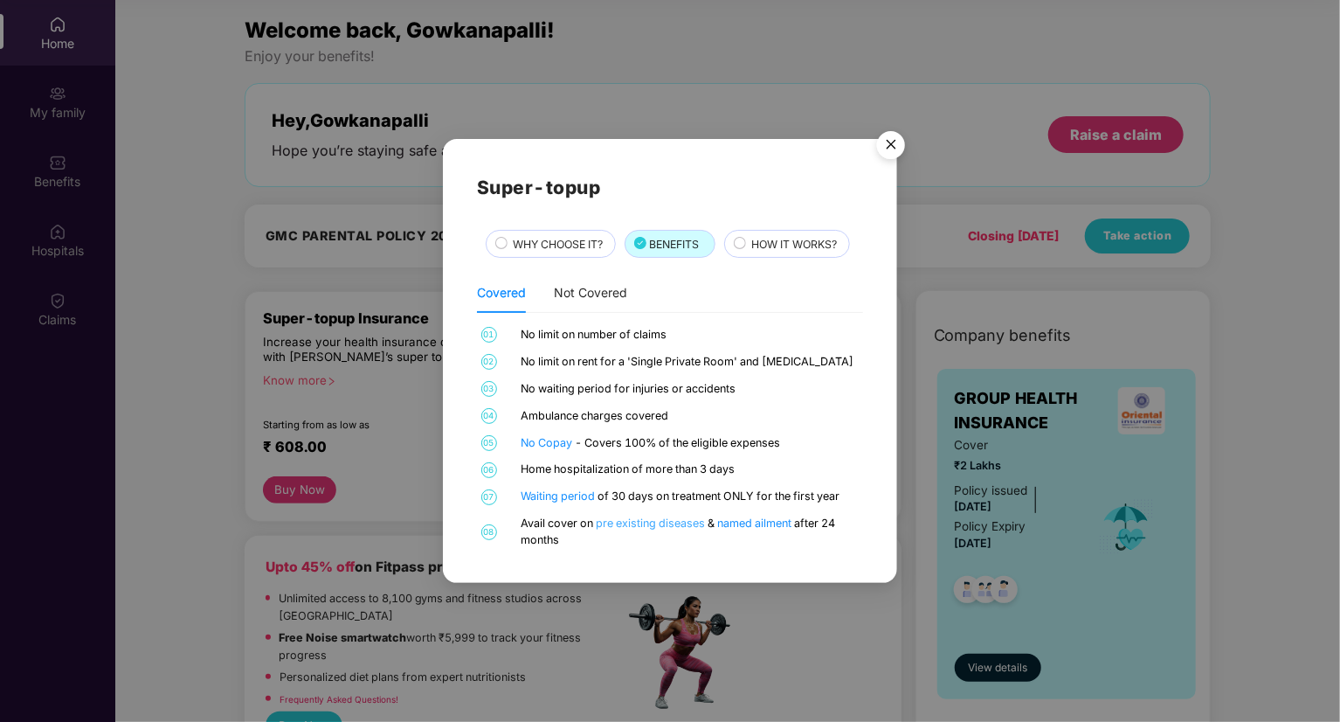
click at [632, 525] on link "pre existing diseases" at bounding box center [653, 522] width 112 height 13
click at [778, 238] on span "HOW IT WORKS?" at bounding box center [794, 244] width 86 height 17
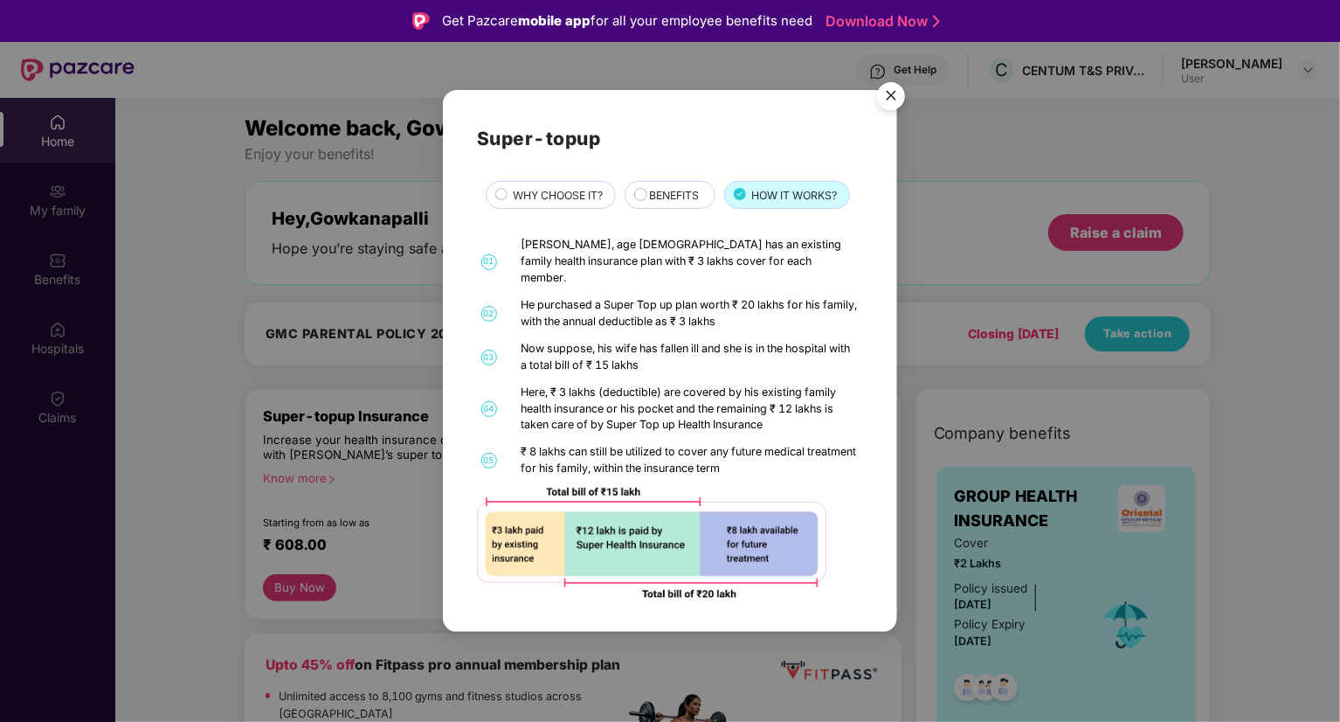
click at [892, 100] on img "Close" at bounding box center [891, 98] width 49 height 49
